Goal: Information Seeking & Learning: Find specific page/section

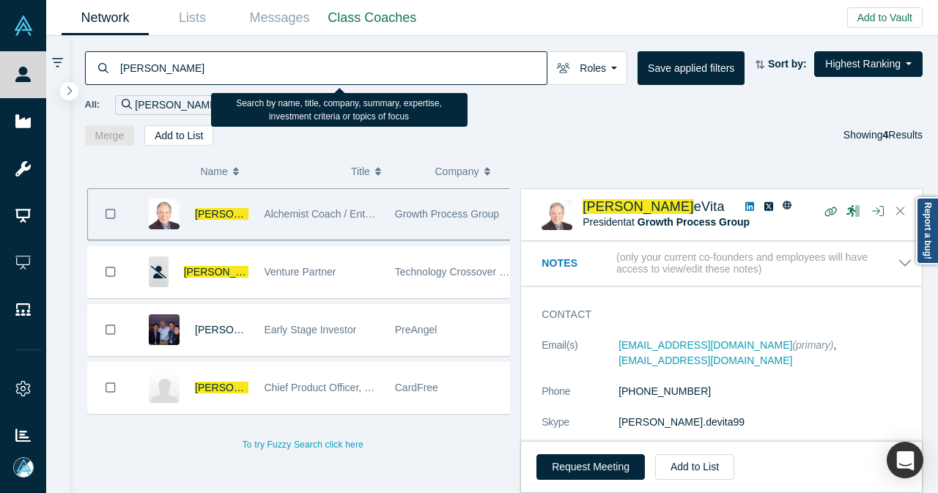
scroll to position [73, 0]
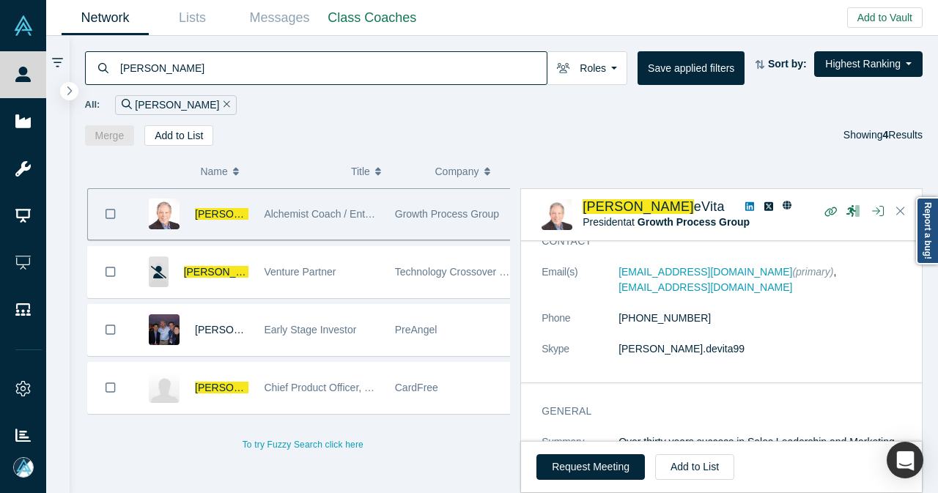
drag, startPoint x: 214, startPoint y: 77, endPoint x: 90, endPoint y: 81, distance: 123.9
click at [90, 81] on div "[PERSON_NAME]" at bounding box center [316, 68] width 462 height 34
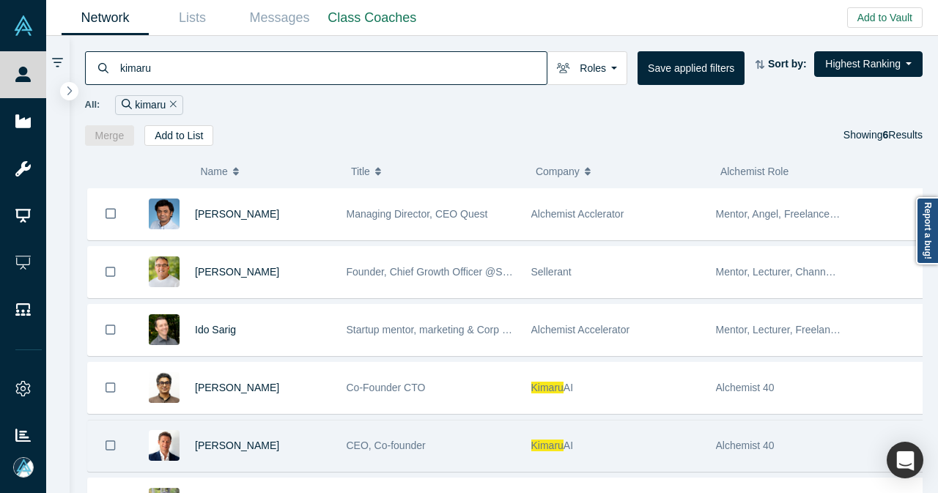
type input "kimaru"
click at [290, 432] on div "[PERSON_NAME]" at bounding box center [263, 445] width 136 height 51
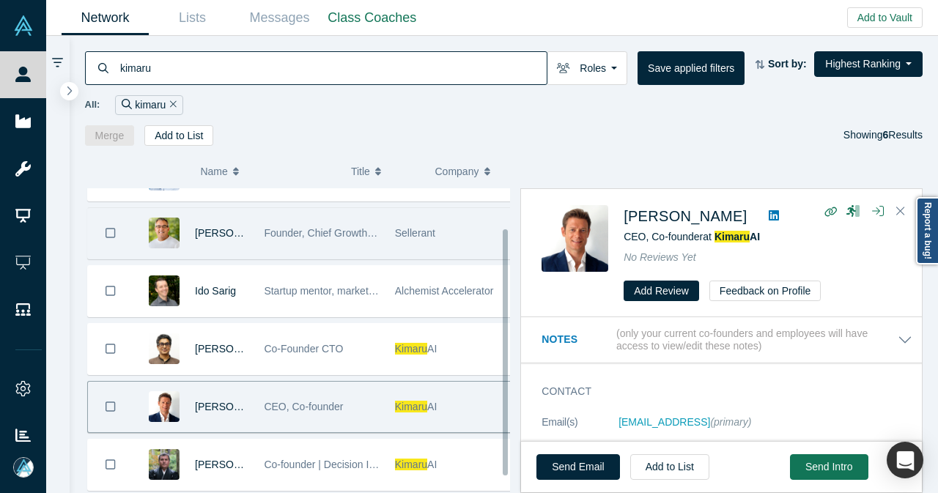
scroll to position [72, 0]
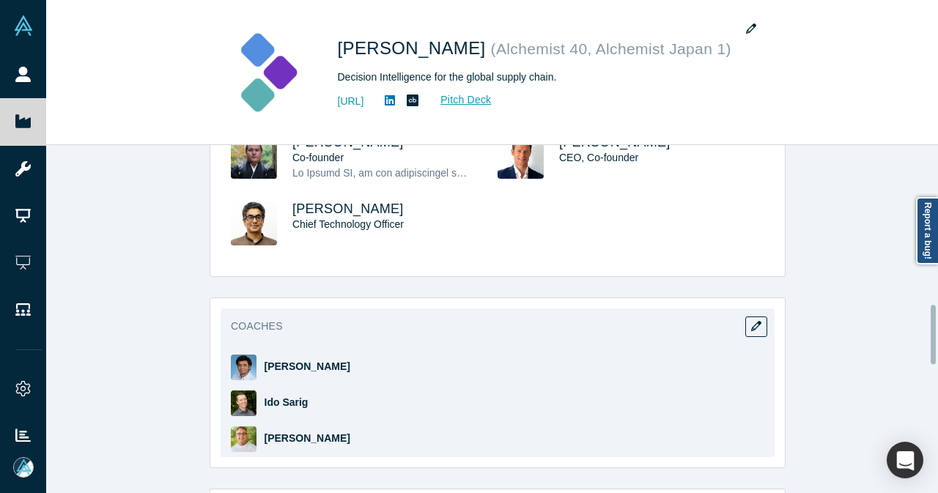
scroll to position [952, 0]
